Goal: Find specific page/section: Find specific page/section

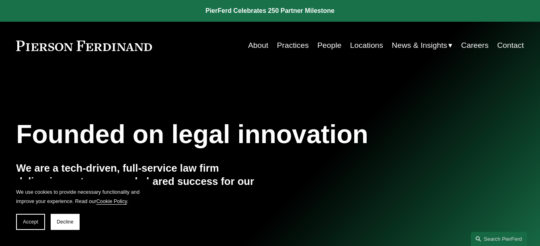
click at [359, 47] on link "Locations" at bounding box center [366, 45] width 33 height 15
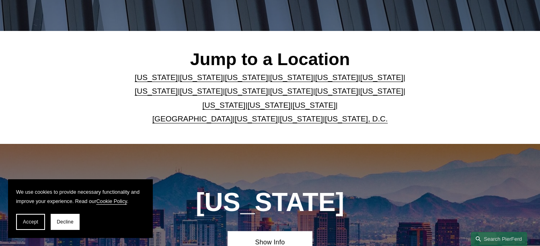
scroll to position [188, 0]
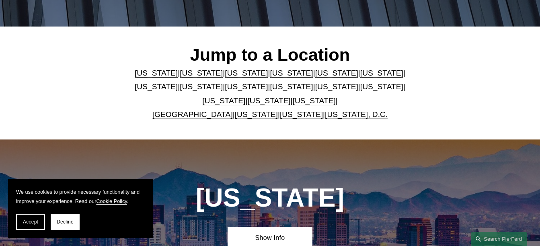
click at [151, 77] on link "[US_STATE]" at bounding box center [156, 73] width 43 height 8
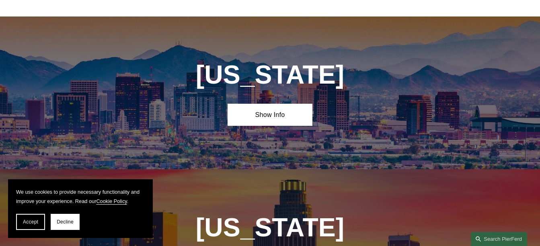
scroll to position [330, 0]
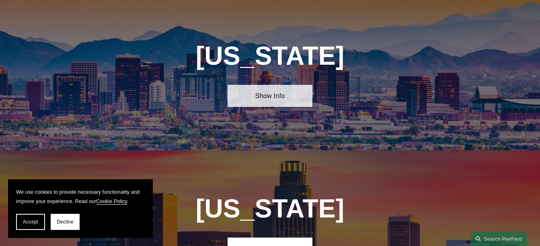
click at [265, 103] on link "Show Info" at bounding box center [270, 96] width 84 height 22
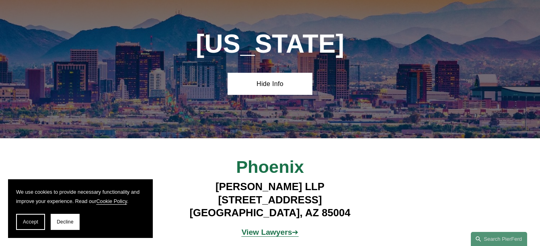
scroll to position [423, 0]
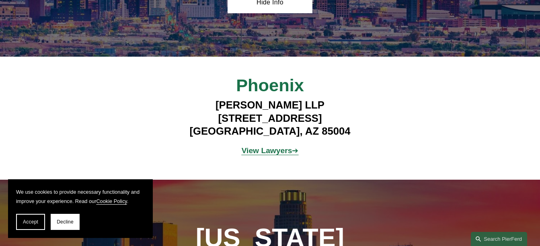
click at [265, 155] on strong "View Lawyers" at bounding box center [267, 150] width 51 height 8
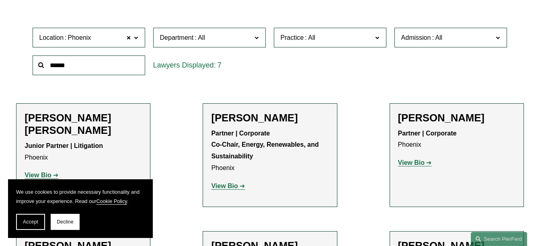
scroll to position [228, 0]
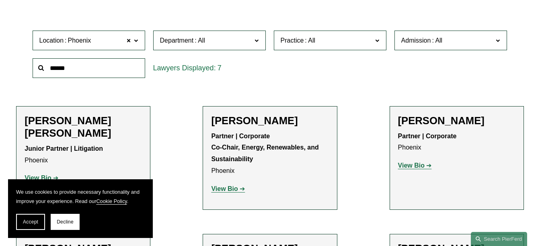
click at [378, 40] on span at bounding box center [377, 40] width 4 height 10
click at [0, 0] on link "Insurance" at bounding box center [0, 0] width 0 height 0
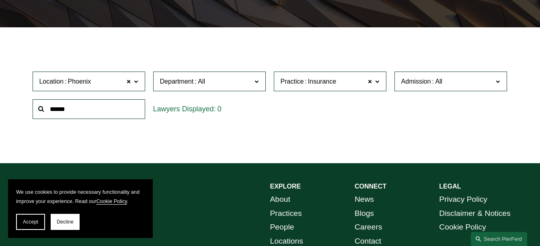
scroll to position [188, 0]
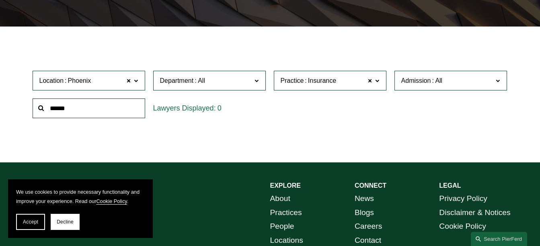
click at [138, 82] on span at bounding box center [136, 80] width 4 height 10
click at [0, 0] on link "All" at bounding box center [0, 0] width 0 height 0
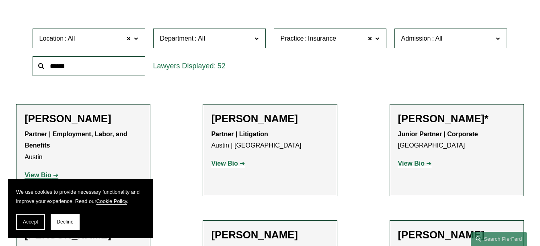
scroll to position [226, 0]
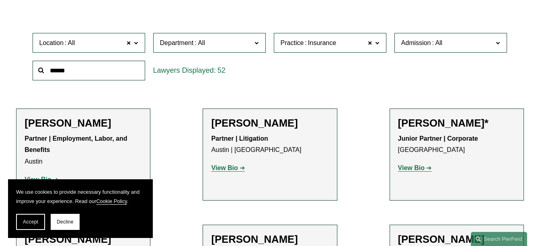
click at [499, 44] on span at bounding box center [498, 42] width 4 height 10
click at [0, 0] on link "[US_STATE]" at bounding box center [0, 0] width 0 height 0
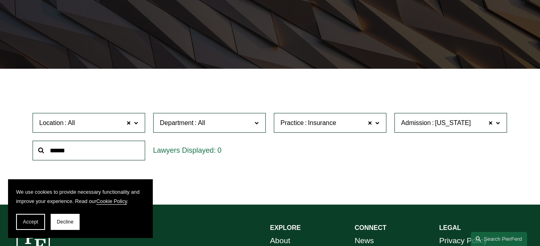
scroll to position [145, 0]
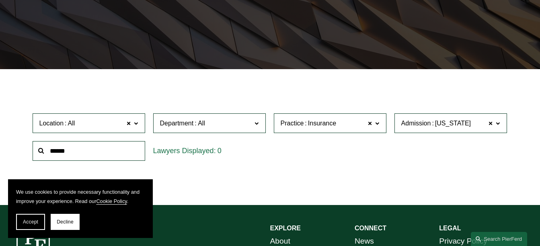
click at [378, 126] on span at bounding box center [377, 123] width 4 height 10
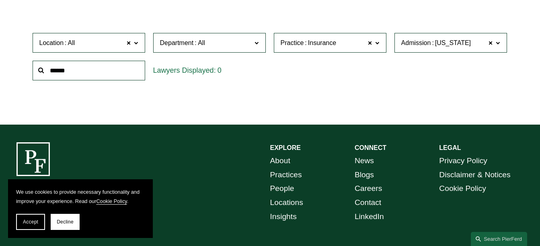
scroll to position [1260, 0]
